Goal: Information Seeking & Learning: Find specific fact

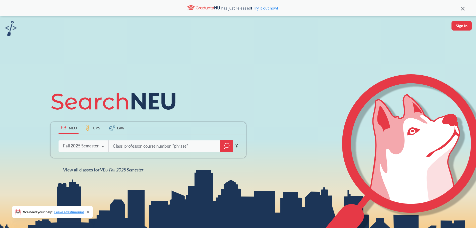
click at [130, 148] on input "search" at bounding box center [164, 146] width 104 height 11
type input "[PERSON_NAME]"
click at [228, 146] on icon "magnifying glass" at bounding box center [227, 146] width 6 height 7
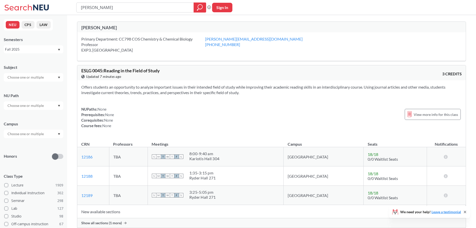
click at [58, 47] on div "Fall 2025" at bounding box center [34, 49] width 60 height 8
click at [59, 47] on div "Fall 2025" at bounding box center [34, 49] width 60 height 8
click at [13, 58] on span "Fall 2025" at bounding box center [15, 61] width 16 height 6
